Goal: Find specific page/section: Find specific page/section

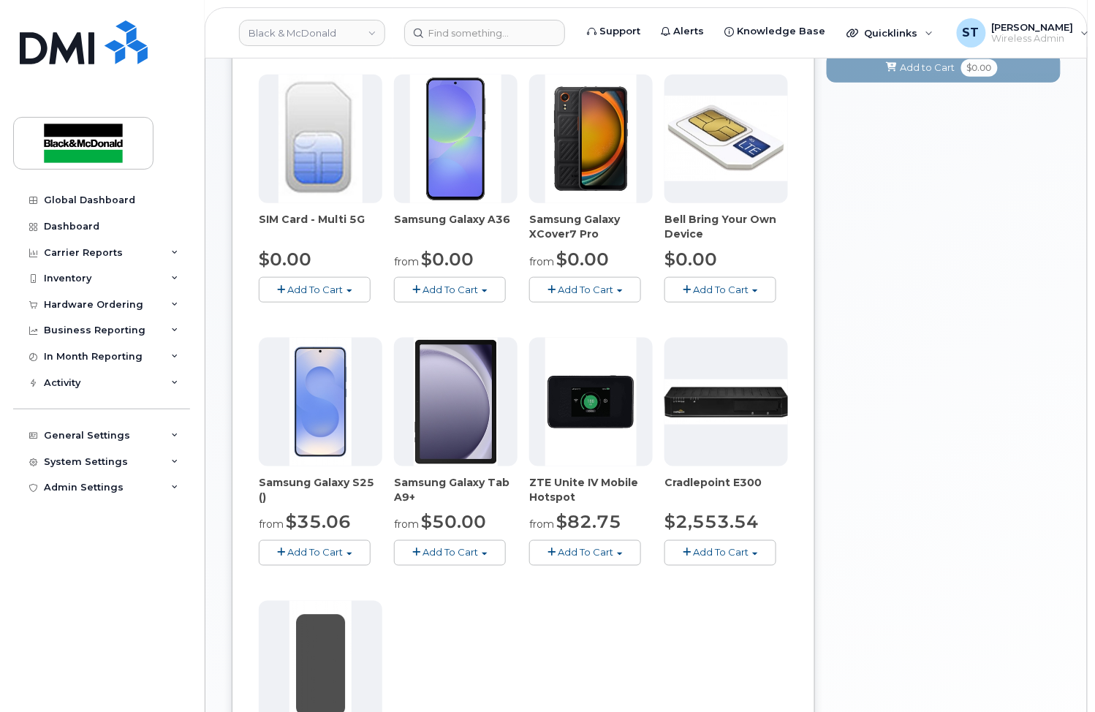
scroll to position [487, 0]
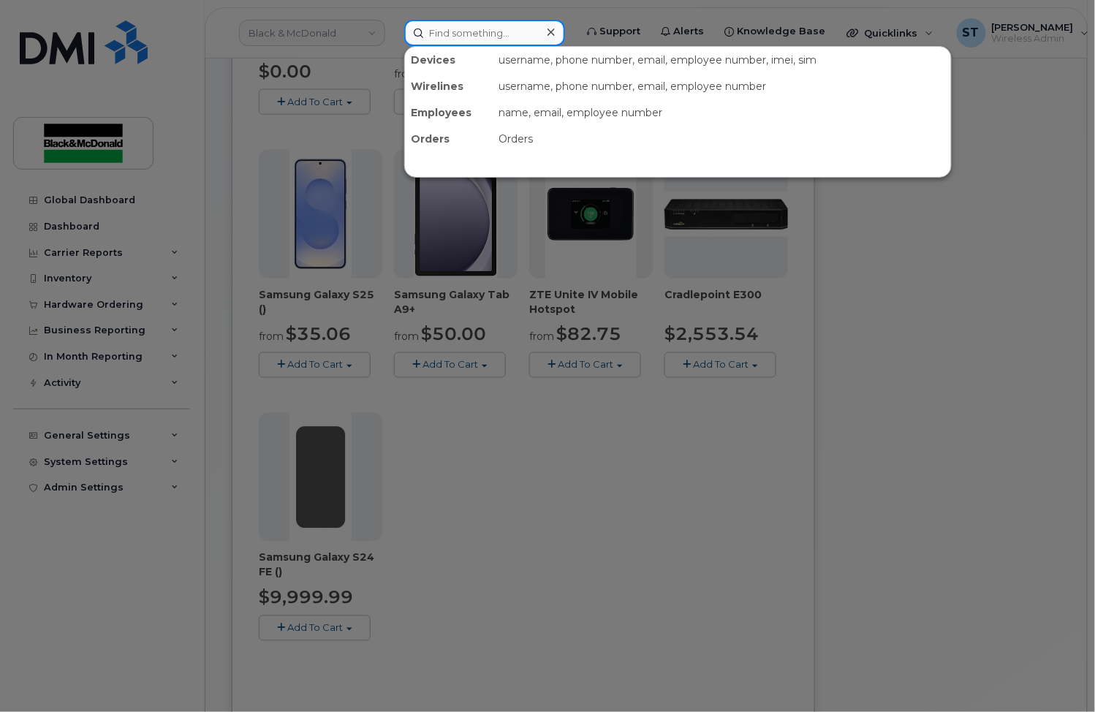
click at [495, 45] on div "Devices username, phone number, email, employee number, imei, sim Wirelines use…" at bounding box center [484, 33] width 161 height 26
paste input "416 996 7639"
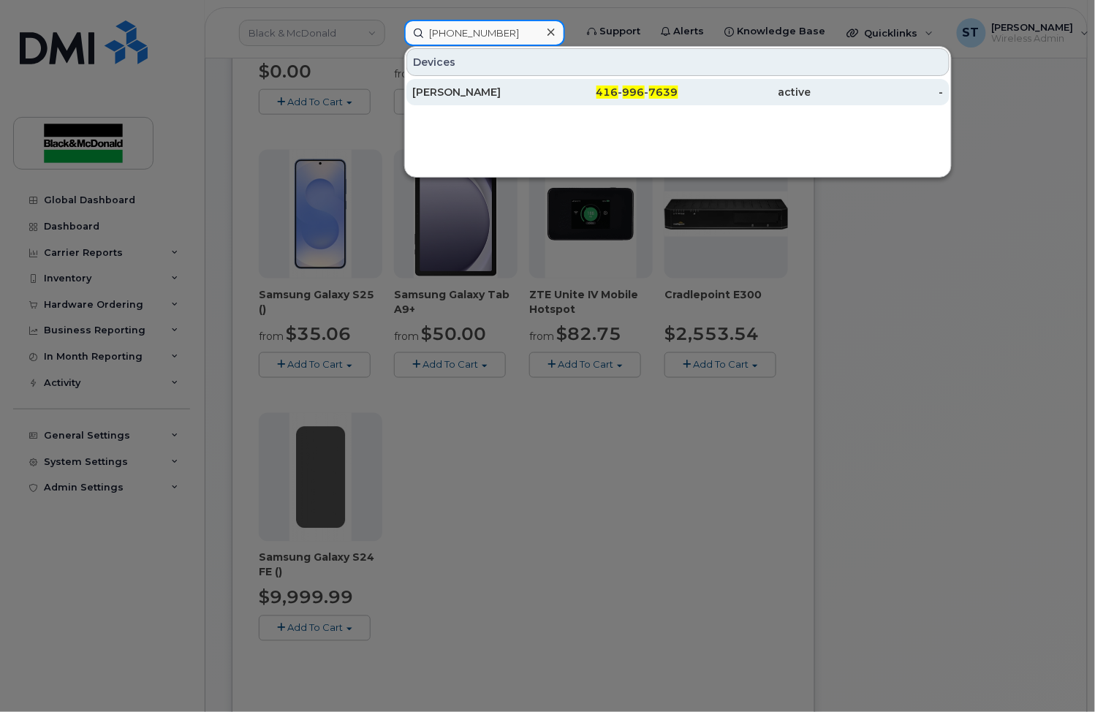
type input "416 996 7639"
click at [501, 94] on div "Dillon Taylor" at bounding box center [478, 92] width 133 height 15
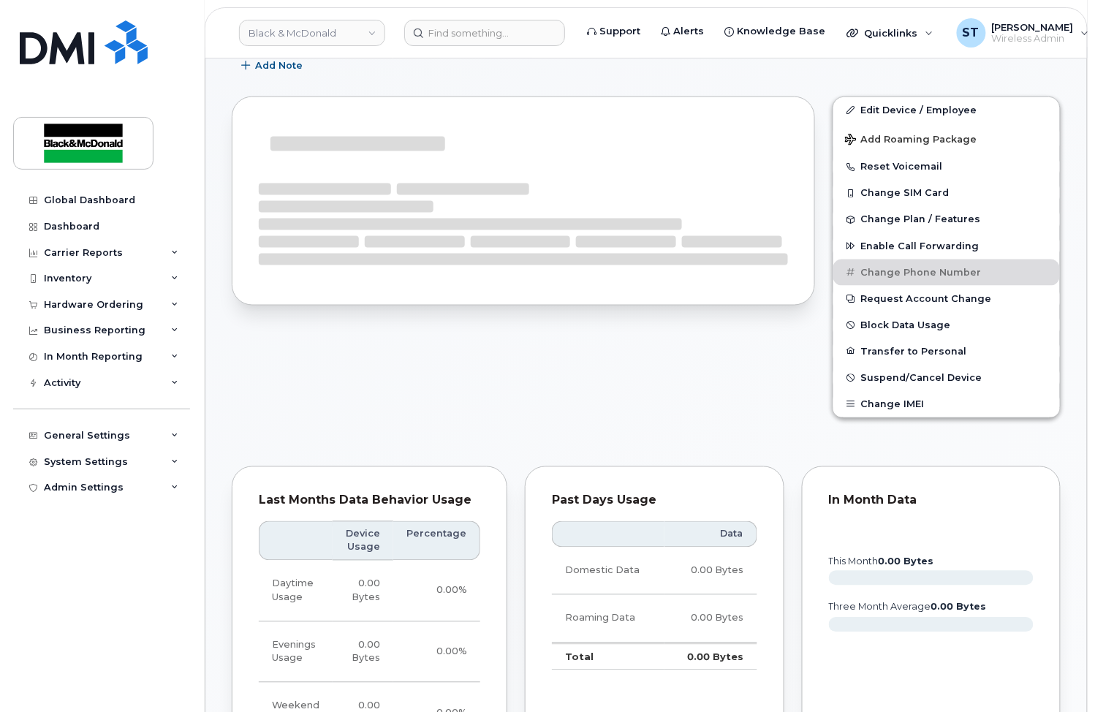
scroll to position [487, 0]
